Goal: Task Accomplishment & Management: Understand process/instructions

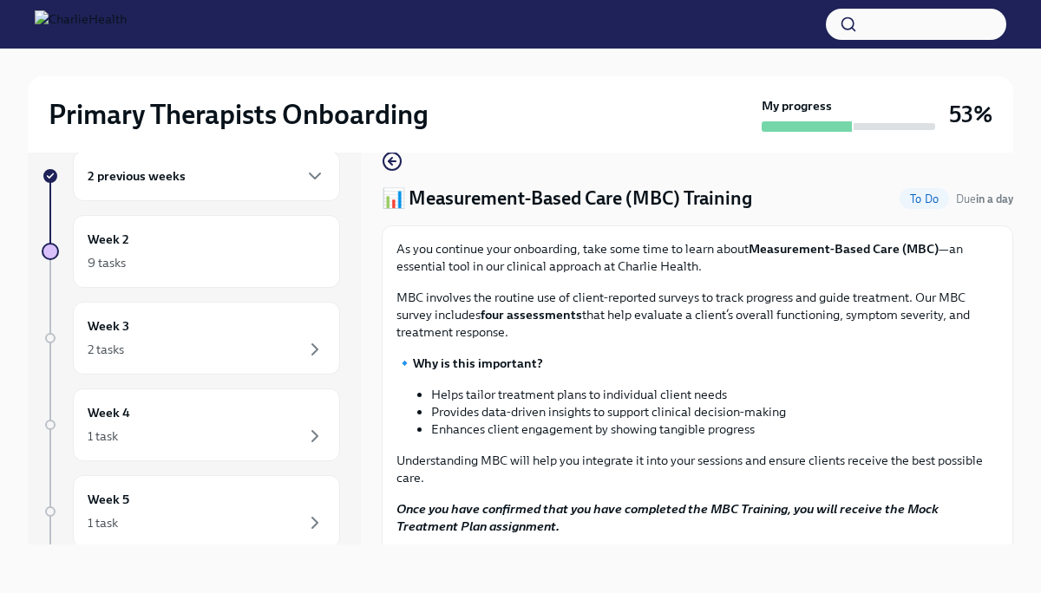
scroll to position [220, 0]
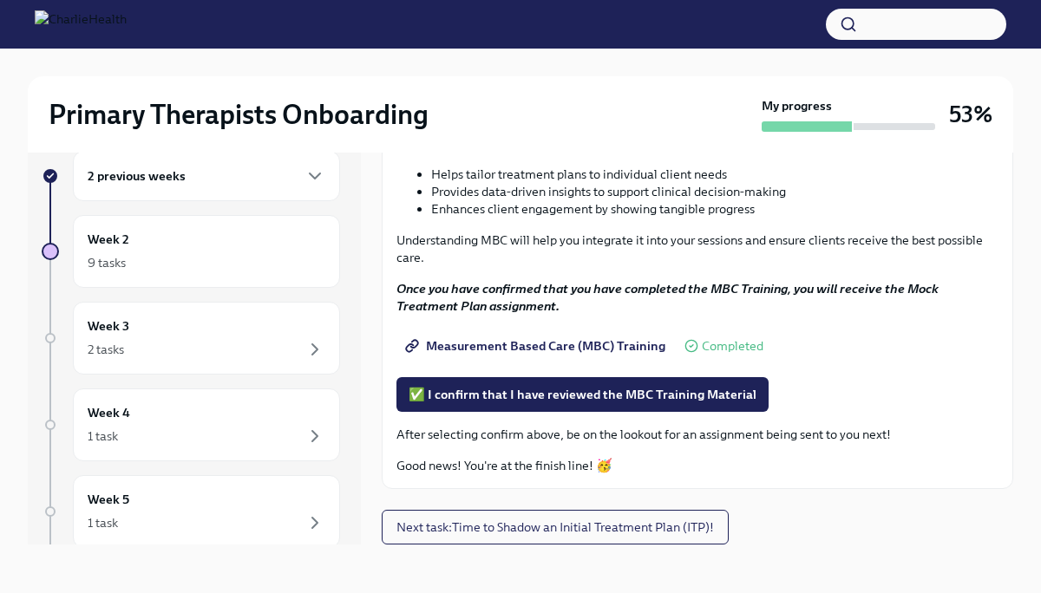
click at [593, 351] on span "Measurement Based Care (MBC) Training" at bounding box center [537, 346] width 257 height 17
click at [588, 397] on span "✅ I confirm that I have reviewed the MBC Training Material" at bounding box center [583, 394] width 348 height 17
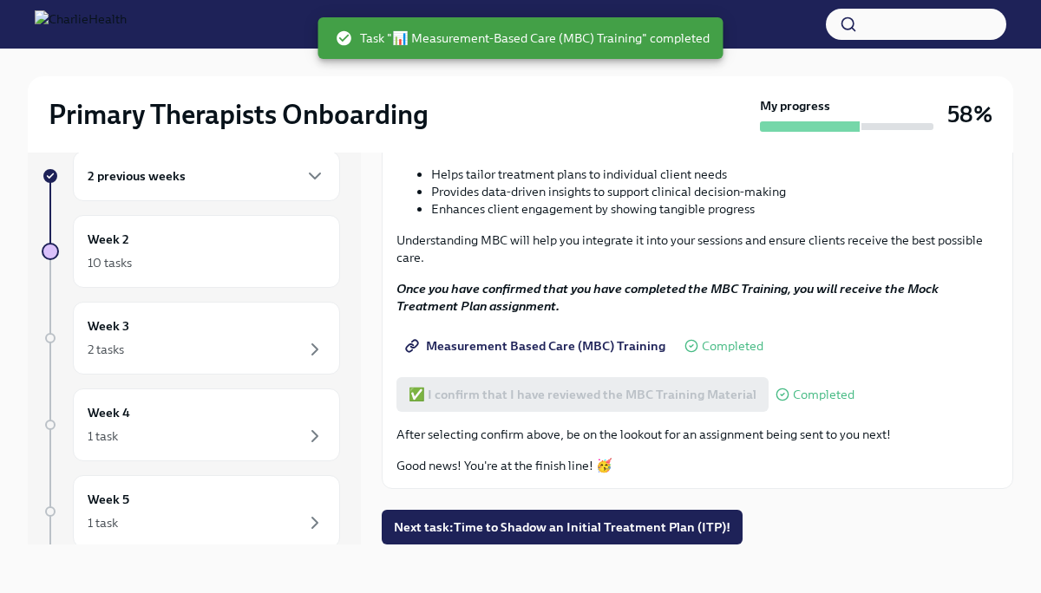
scroll to position [0, 0]
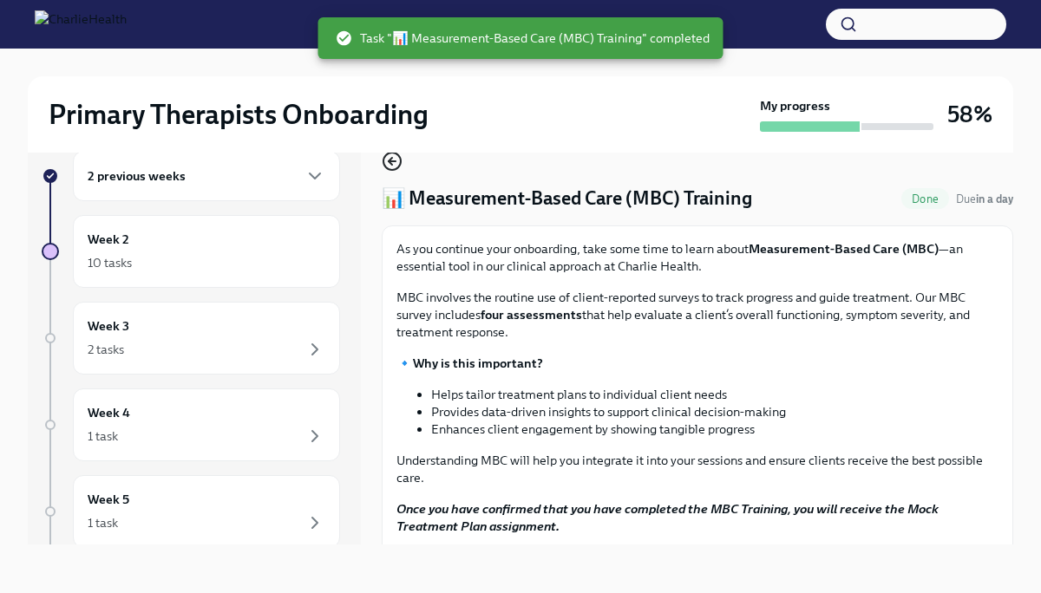
click at [391, 163] on icon "button" at bounding box center [390, 161] width 3 height 7
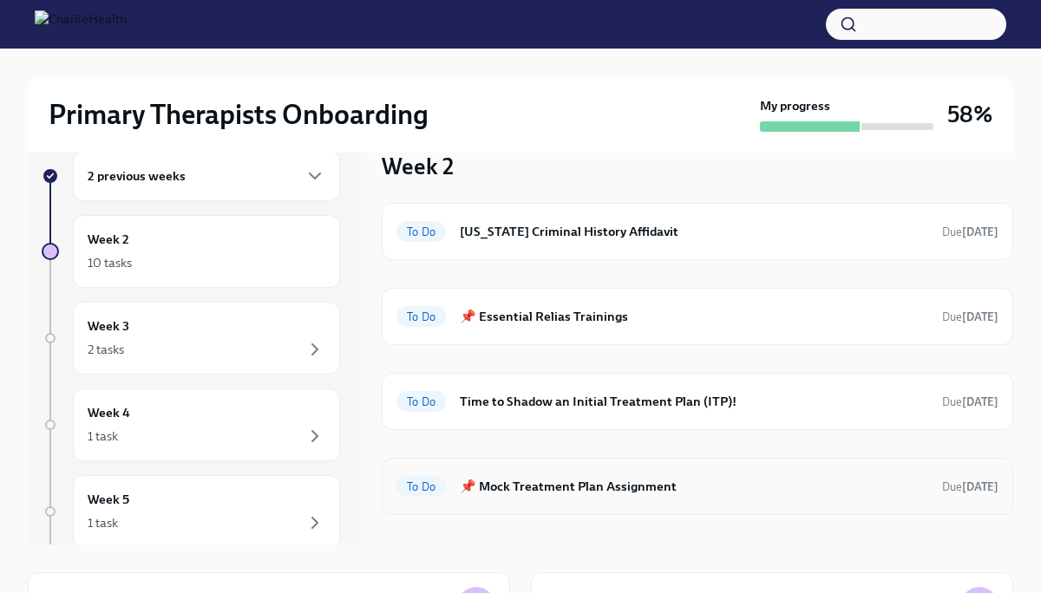
click at [704, 499] on div "To Do 📌 Mock Treatment Plan Assignment Due [DATE]" at bounding box center [698, 487] width 602 height 28
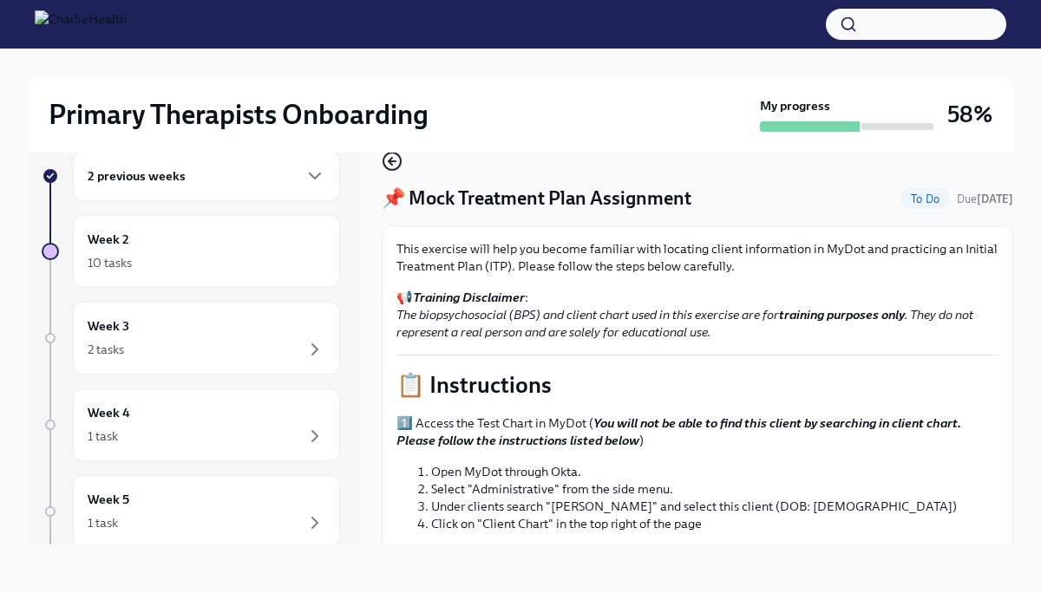
click at [392, 164] on icon "button" at bounding box center [390, 161] width 3 height 7
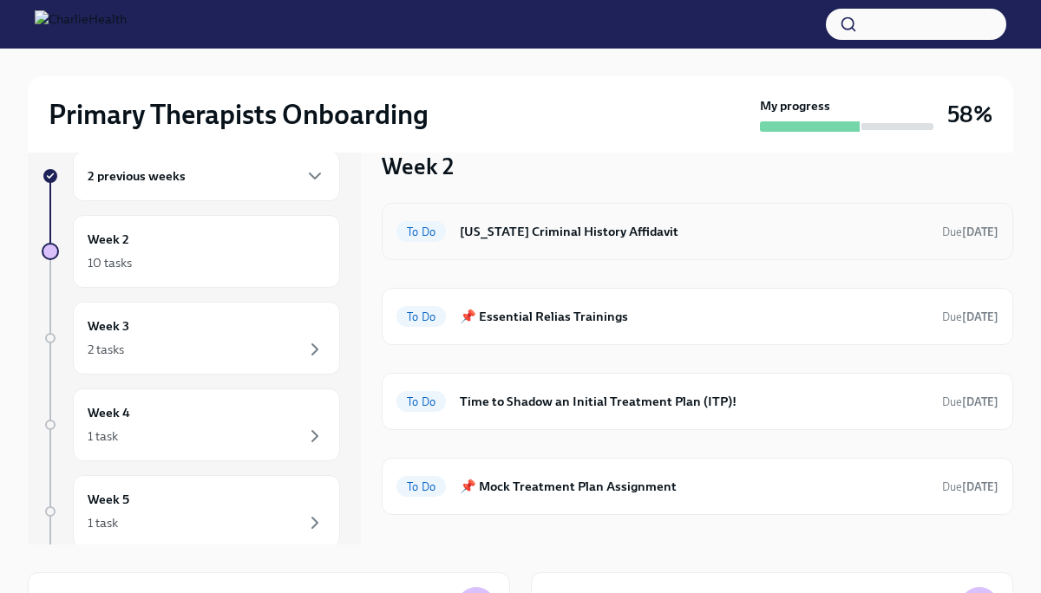
click at [731, 239] on h6 "[US_STATE] Criminal History Affidavit" at bounding box center [694, 231] width 469 height 19
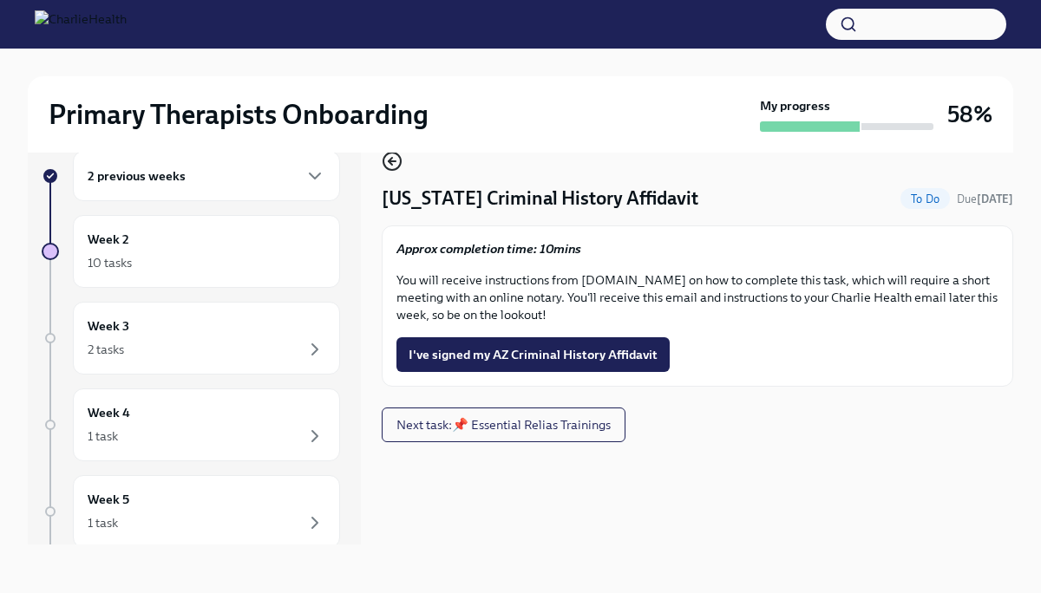
click at [396, 167] on icon "button" at bounding box center [392, 161] width 21 height 21
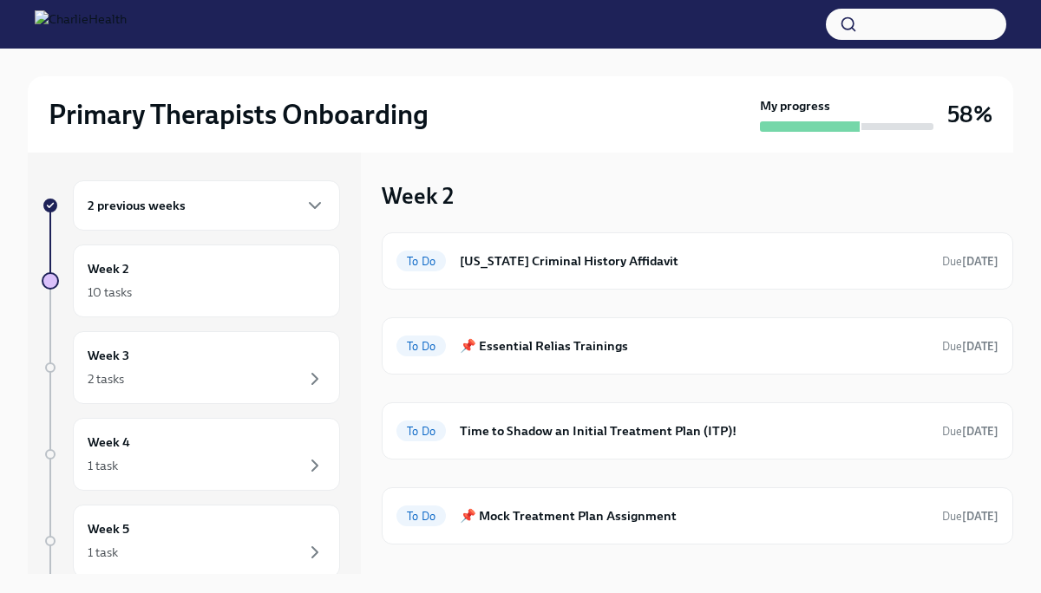
click at [257, 213] on div "2 previous weeks" at bounding box center [207, 205] width 238 height 21
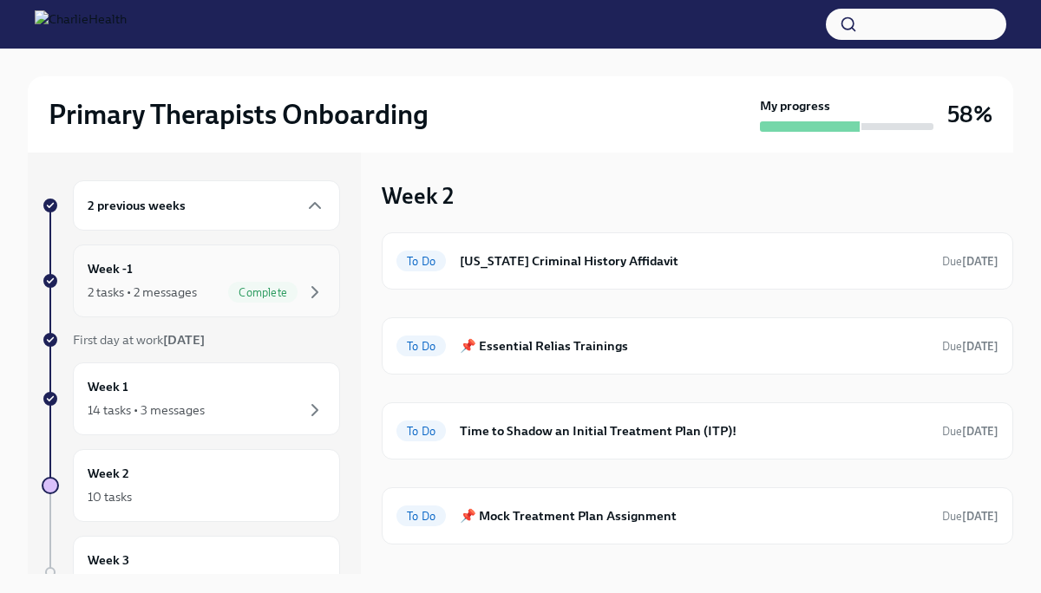
click at [247, 280] on div "Week -1 2 tasks • 2 messages Complete" at bounding box center [207, 280] width 238 height 43
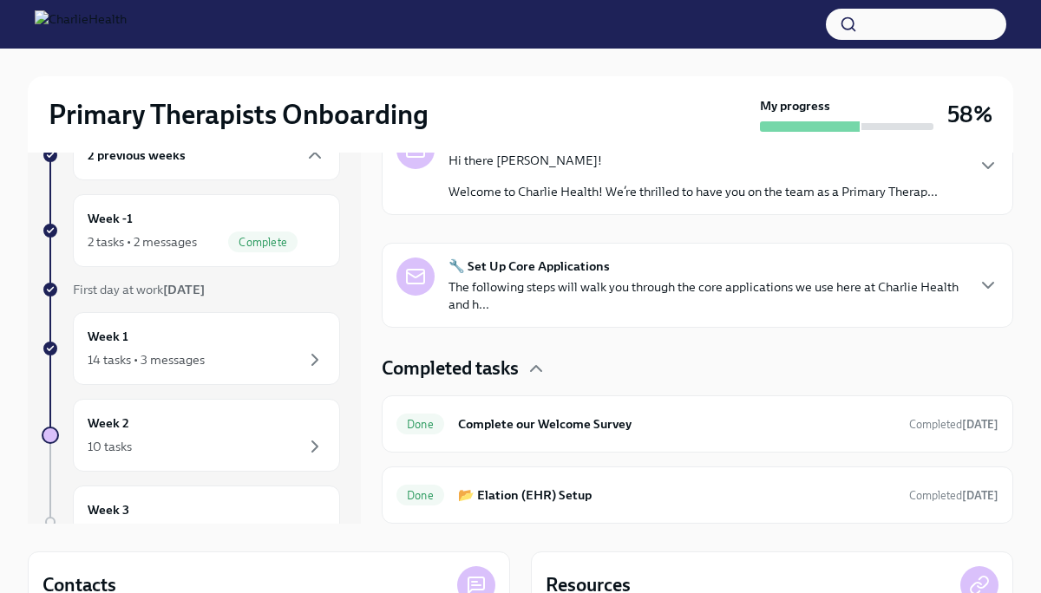
scroll to position [37, 0]
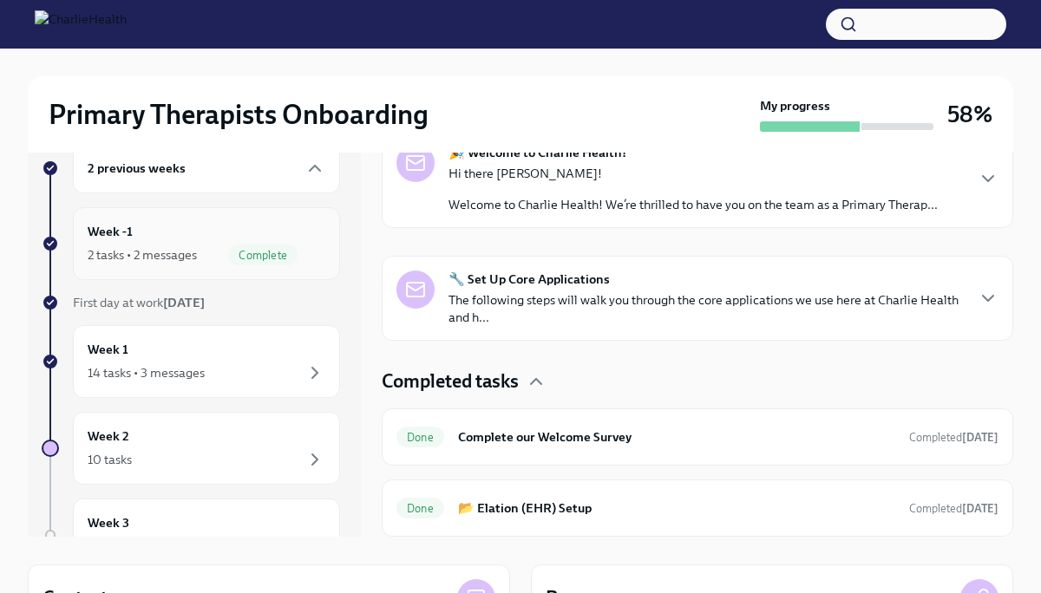
click at [253, 252] on span "Complete" at bounding box center [262, 255] width 69 height 13
click at [255, 365] on div "14 tasks • 3 messages" at bounding box center [207, 373] width 238 height 21
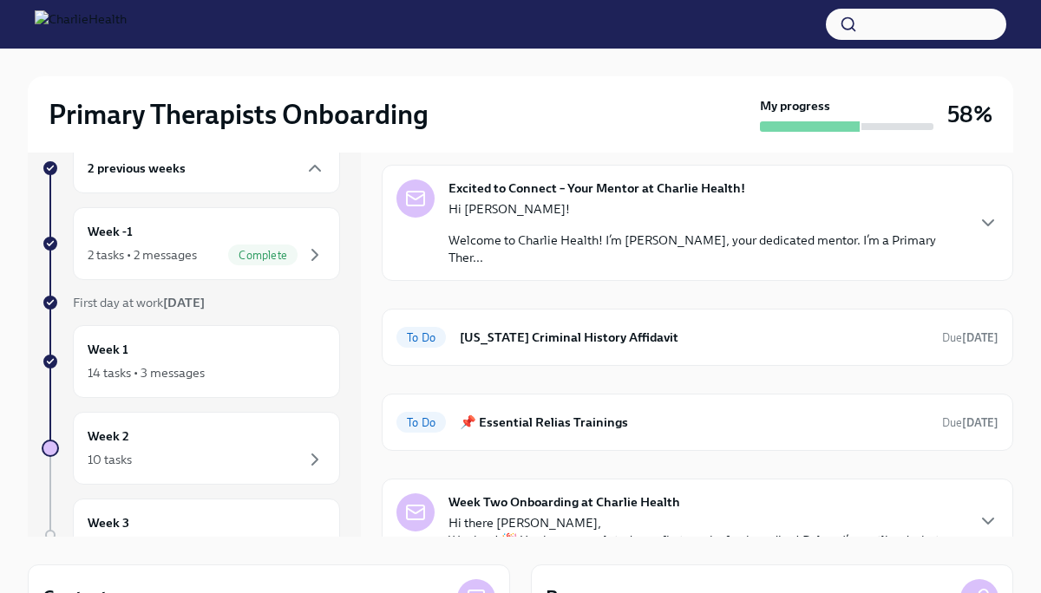
scroll to position [333, 0]
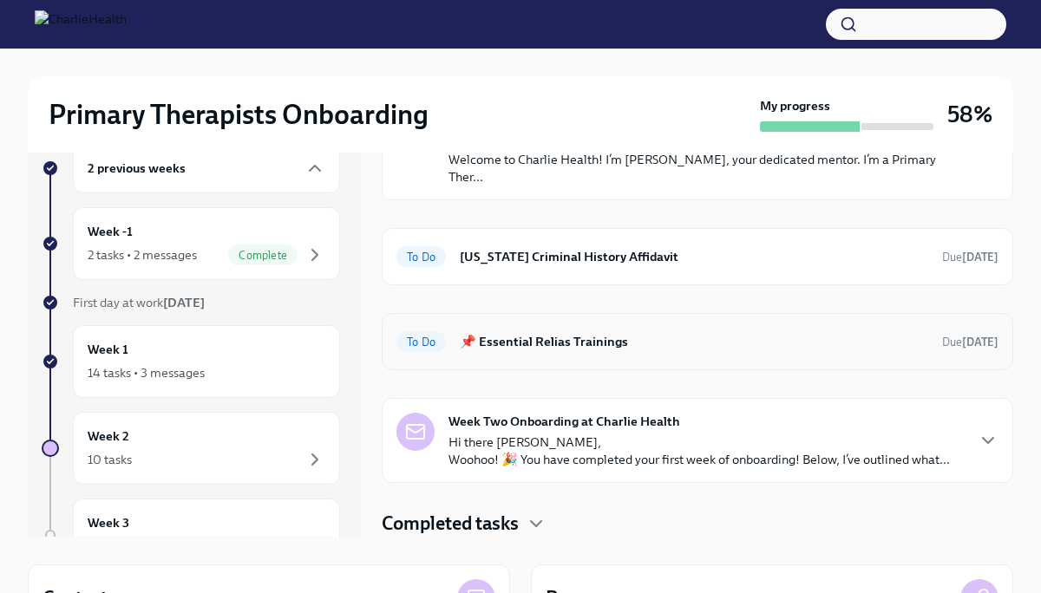
click at [612, 339] on h6 "📌 Essential Relias Trainings" at bounding box center [694, 341] width 469 height 19
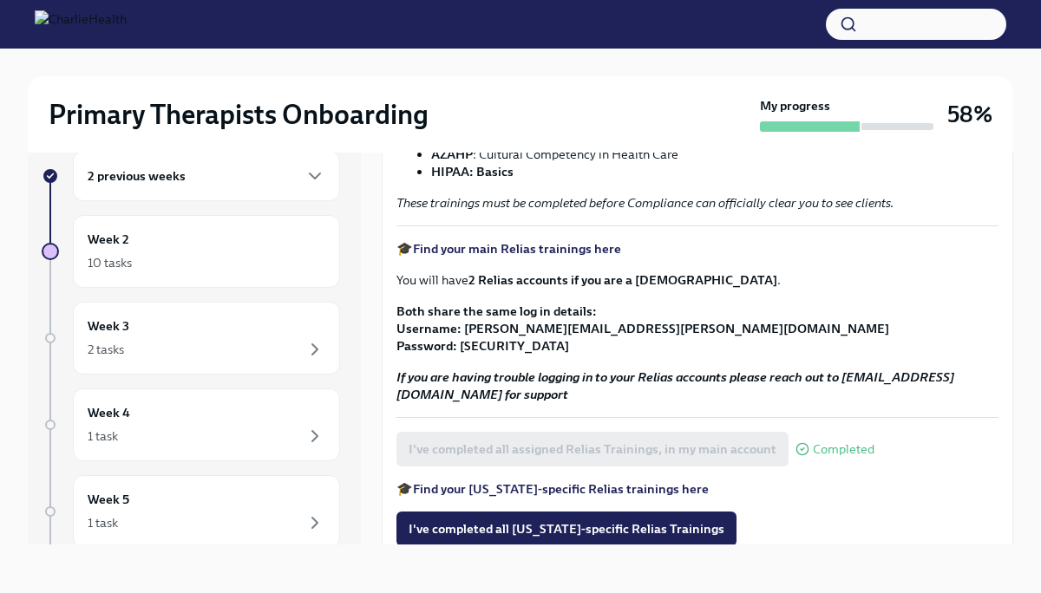
scroll to position [344, 0]
